Goal: Transaction & Acquisition: Purchase product/service

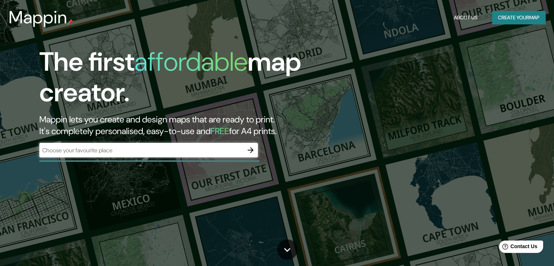
click at [94, 142] on div "The first affordable map creator. Mappin lets you create and design maps that a…" at bounding box center [178, 106] width 333 height 118
click at [97, 149] on input "text" at bounding box center [141, 150] width 204 height 8
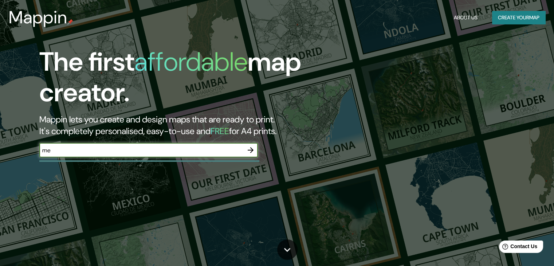
type input "m"
type input "[GEOGRAPHIC_DATA][PERSON_NAME]"
click at [249, 147] on icon "button" at bounding box center [250, 150] width 9 height 9
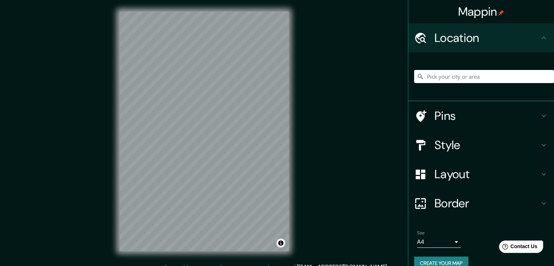
click at [469, 83] on div at bounding box center [484, 76] width 140 height 36
click at [463, 75] on input "Pick your city or area" at bounding box center [484, 76] width 140 height 13
click at [537, 79] on input "[GEOGRAPHIC_DATA][PERSON_NAME], [GEOGRAPHIC_DATA], [GEOGRAPHIC_DATA]" at bounding box center [484, 76] width 140 height 13
click at [533, 76] on input "[GEOGRAPHIC_DATA][PERSON_NAME], [GEOGRAPHIC_DATA], [GEOGRAPHIC_DATA]" at bounding box center [484, 76] width 140 height 13
type input "[GEOGRAPHIC_DATA][PERSON_NAME], [GEOGRAPHIC_DATA], [GEOGRAPHIC_DATA]"
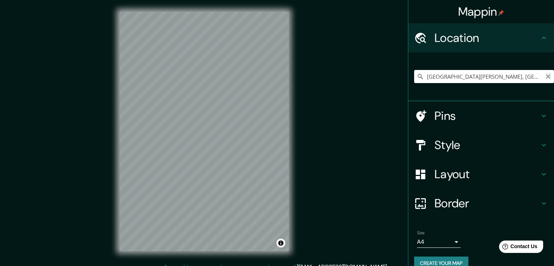
click at [545, 77] on icon "Clear" at bounding box center [548, 77] width 6 height 6
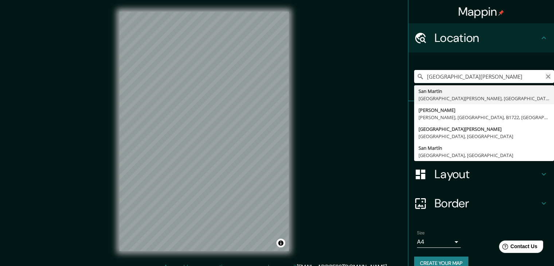
type input "[GEOGRAPHIC_DATA][PERSON_NAME]"
click at [545, 76] on icon "Clear" at bounding box center [548, 77] width 6 height 6
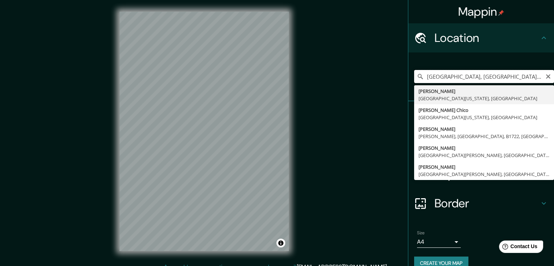
click at [545, 75] on input "[GEOGRAPHIC_DATA], [GEOGRAPHIC_DATA][US_STATE], [GEOGRAPHIC_DATA]" at bounding box center [484, 76] width 140 height 13
type input "[GEOGRAPHIC_DATA], [GEOGRAPHIC_DATA][US_STATE], [GEOGRAPHIC_DATA]"
click at [545, 76] on icon "Clear" at bounding box center [548, 77] width 6 height 6
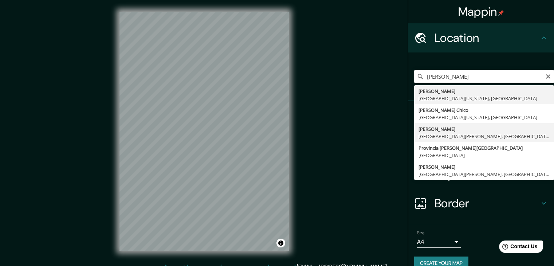
type input "[GEOGRAPHIC_DATA], [GEOGRAPHIC_DATA][PERSON_NAME], [GEOGRAPHIC_DATA]"
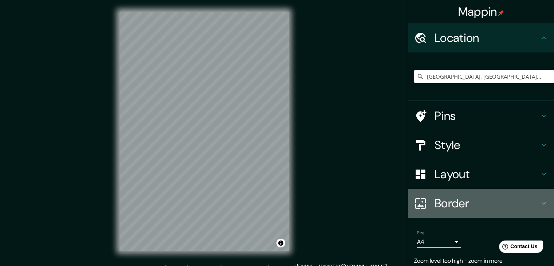
click at [508, 209] on h4 "Border" at bounding box center [487, 203] width 105 height 15
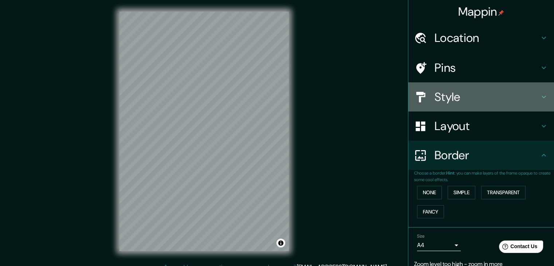
click at [495, 102] on h4 "Style" at bounding box center [487, 97] width 105 height 15
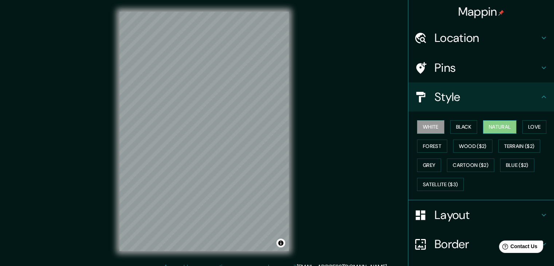
click at [504, 127] on button "Natural" at bounding box center [500, 126] width 34 height 13
click at [444, 175] on div "White Black Natural Love Forest Wood ($2) Terrain ($2) Grey Cartoon ($2) Blue (…" at bounding box center [484, 155] width 140 height 76
click at [441, 182] on button "Satellite ($3)" at bounding box center [440, 184] width 47 height 13
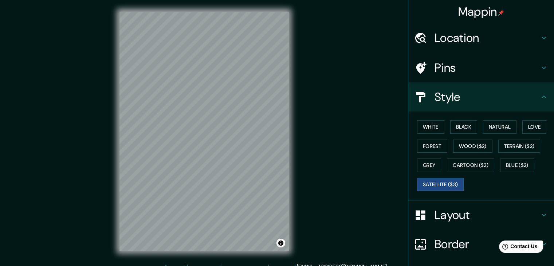
click at [487, 37] on h4 "Location" at bounding box center [487, 38] width 105 height 15
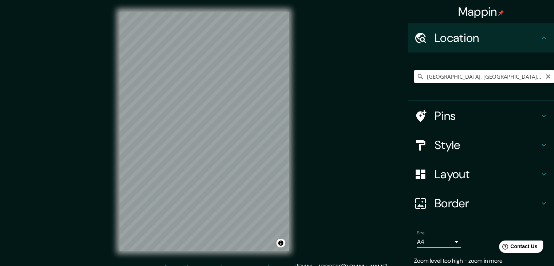
click at [530, 76] on input "[GEOGRAPHIC_DATA], [GEOGRAPHIC_DATA][PERSON_NAME], [GEOGRAPHIC_DATA]" at bounding box center [484, 76] width 140 height 13
click at [522, 74] on input "[GEOGRAPHIC_DATA], [GEOGRAPHIC_DATA][PERSON_NAME], [GEOGRAPHIC_DATA]" at bounding box center [484, 76] width 140 height 13
click at [545, 78] on icon "Clear" at bounding box center [548, 77] width 6 height 6
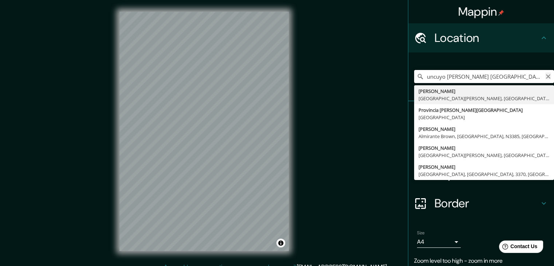
type input "uncuyo [PERSON_NAME] [GEOGRAPHIC_DATA]"
click at [545, 76] on icon "Clear" at bounding box center [548, 77] width 6 height 6
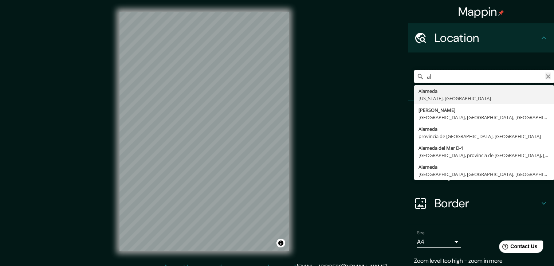
type input "a"
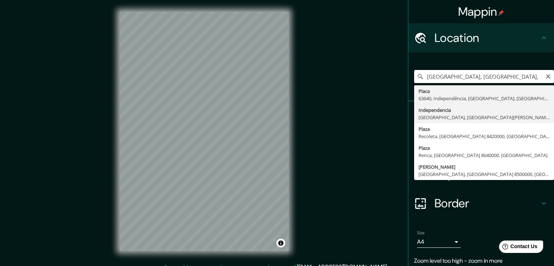
type input "Independencia, [GEOGRAPHIC_DATA], [GEOGRAPHIC_DATA][PERSON_NAME], M5502, [GEOGR…"
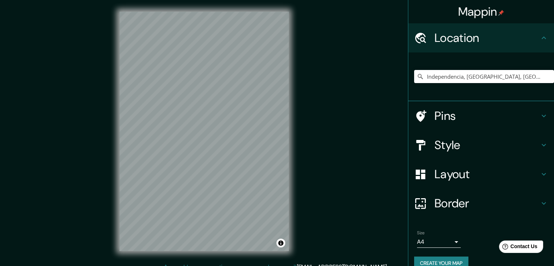
click at [501, 112] on h4 "Pins" at bounding box center [487, 116] width 105 height 15
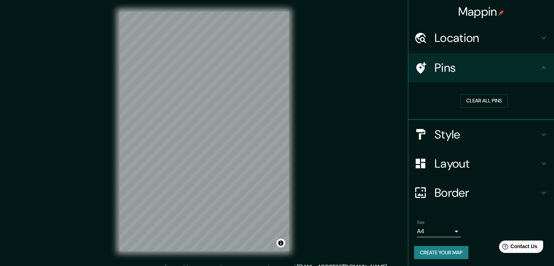
click at [452, 134] on h4 "Style" at bounding box center [487, 134] width 105 height 15
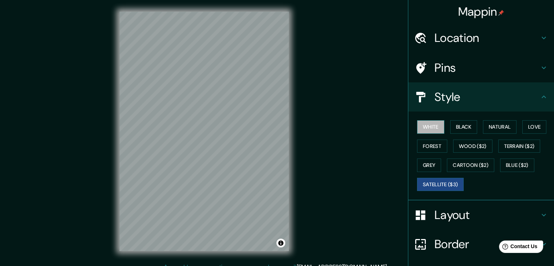
click at [434, 125] on button "White" at bounding box center [430, 126] width 27 height 13
click at [462, 126] on button "Black" at bounding box center [463, 126] width 27 height 13
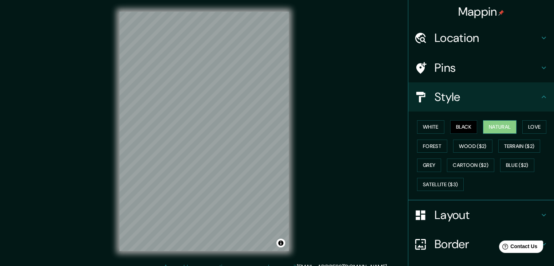
click at [508, 127] on button "Natural" at bounding box center [500, 126] width 34 height 13
click at [428, 126] on button "White" at bounding box center [430, 126] width 27 height 13
